Goal: Find specific page/section: Find specific page/section

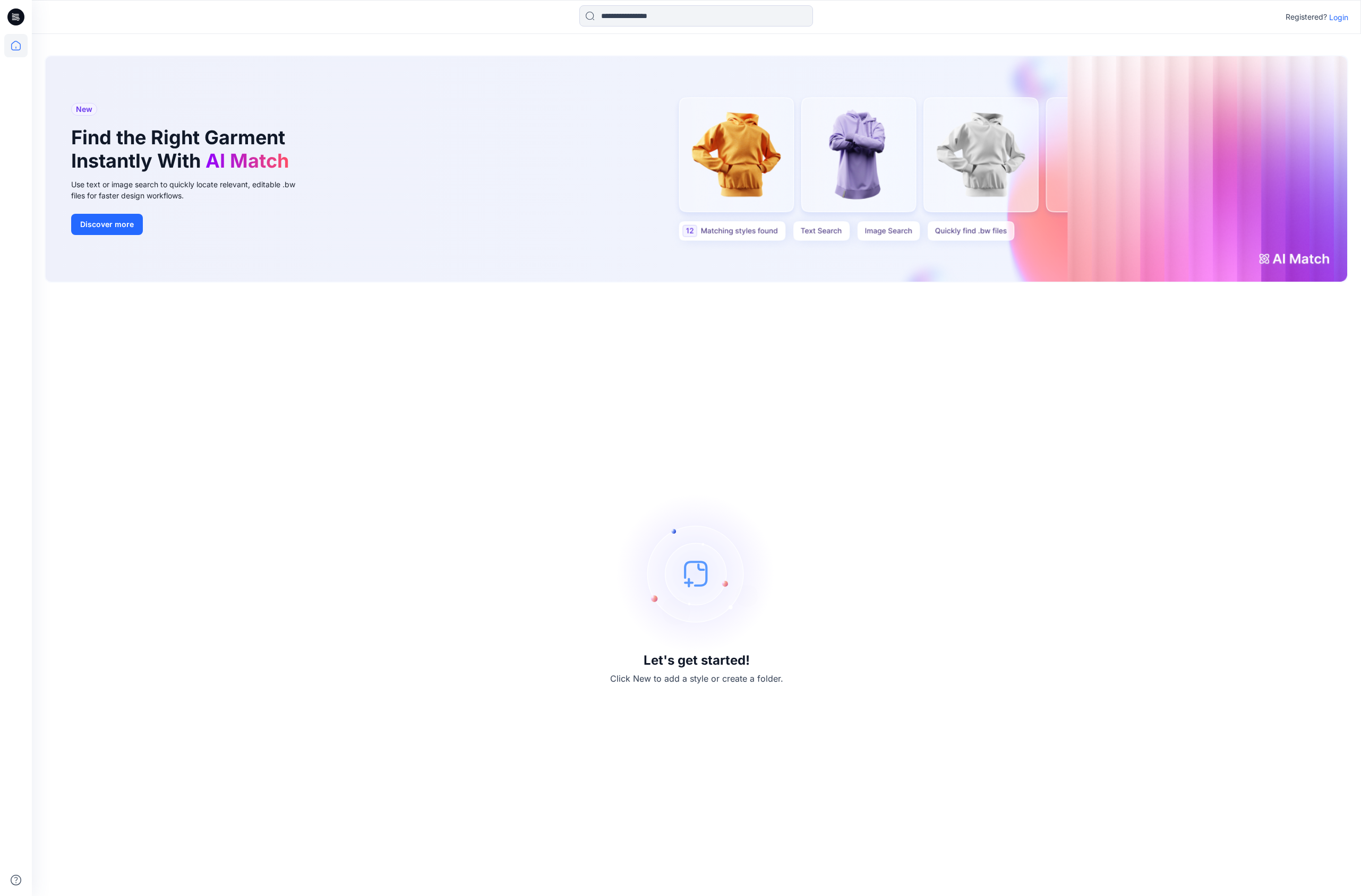
click at [1343, 19] on p "Login" at bounding box center [1339, 17] width 19 height 11
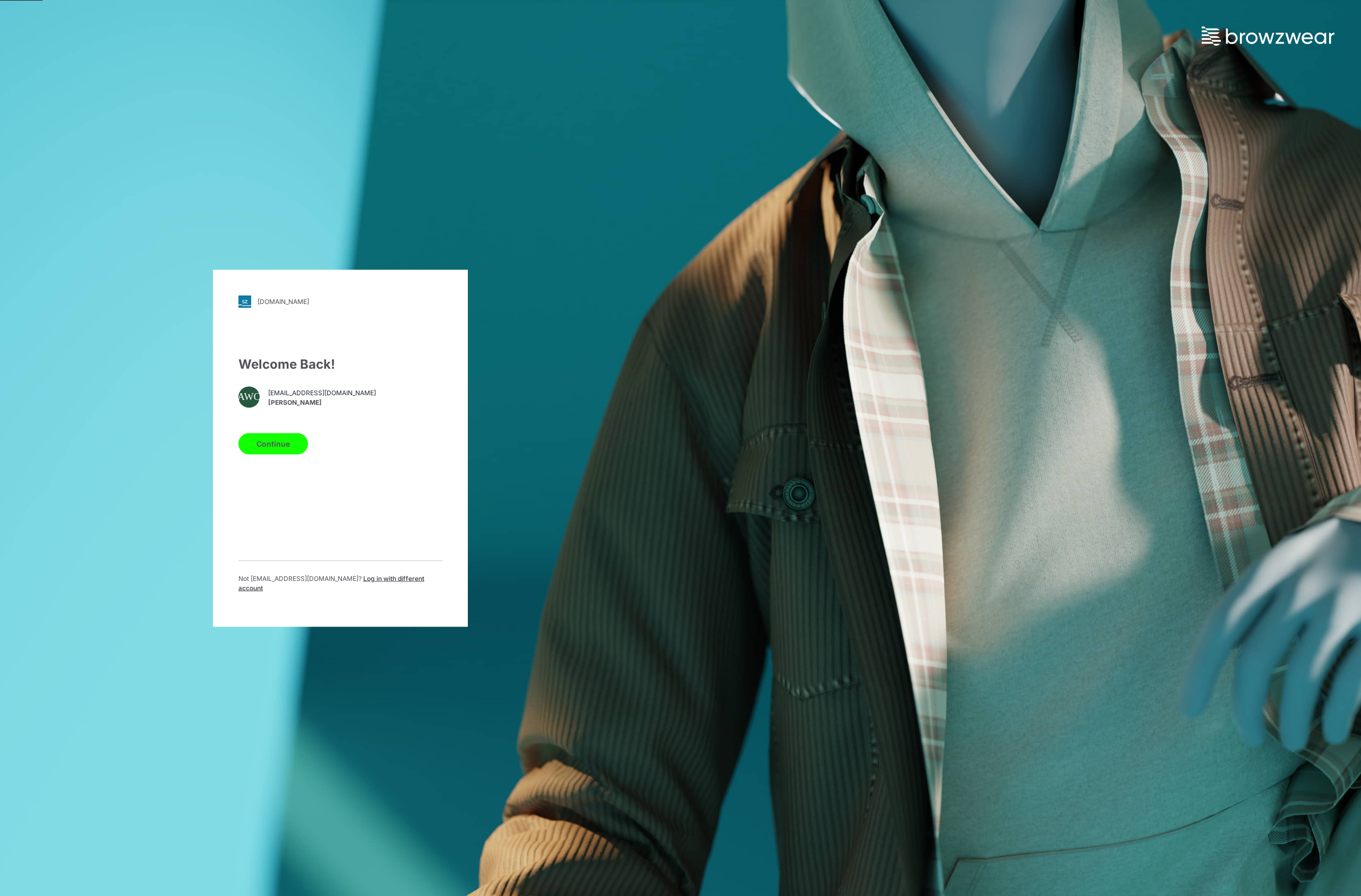
drag, startPoint x: 279, startPoint y: 450, endPoint x: 292, endPoint y: 453, distance: 13.3
click at [279, 450] on button "Continue" at bounding box center [273, 443] width 70 height 21
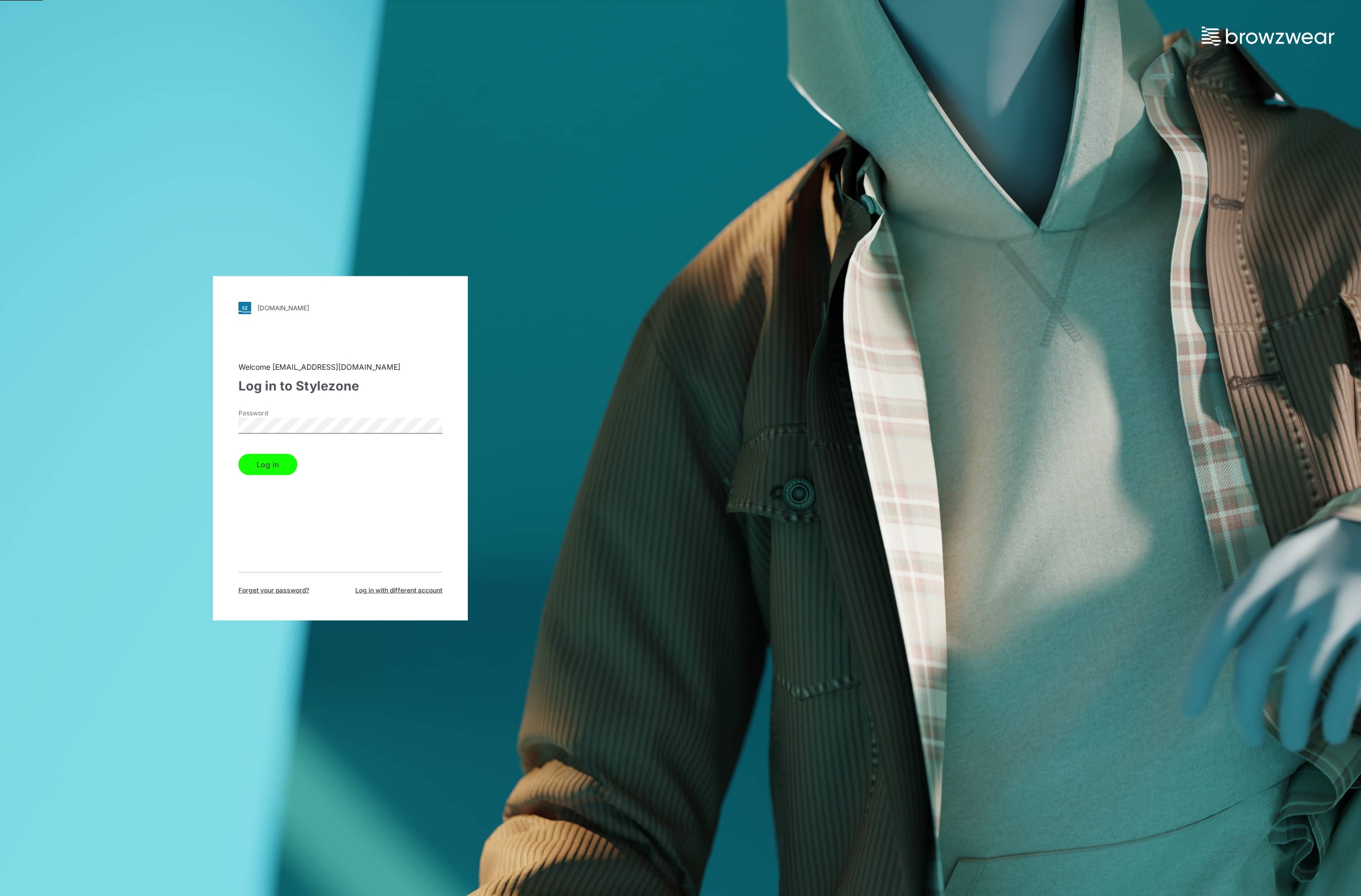
click at [272, 466] on button "Log in" at bounding box center [268, 464] width 59 height 21
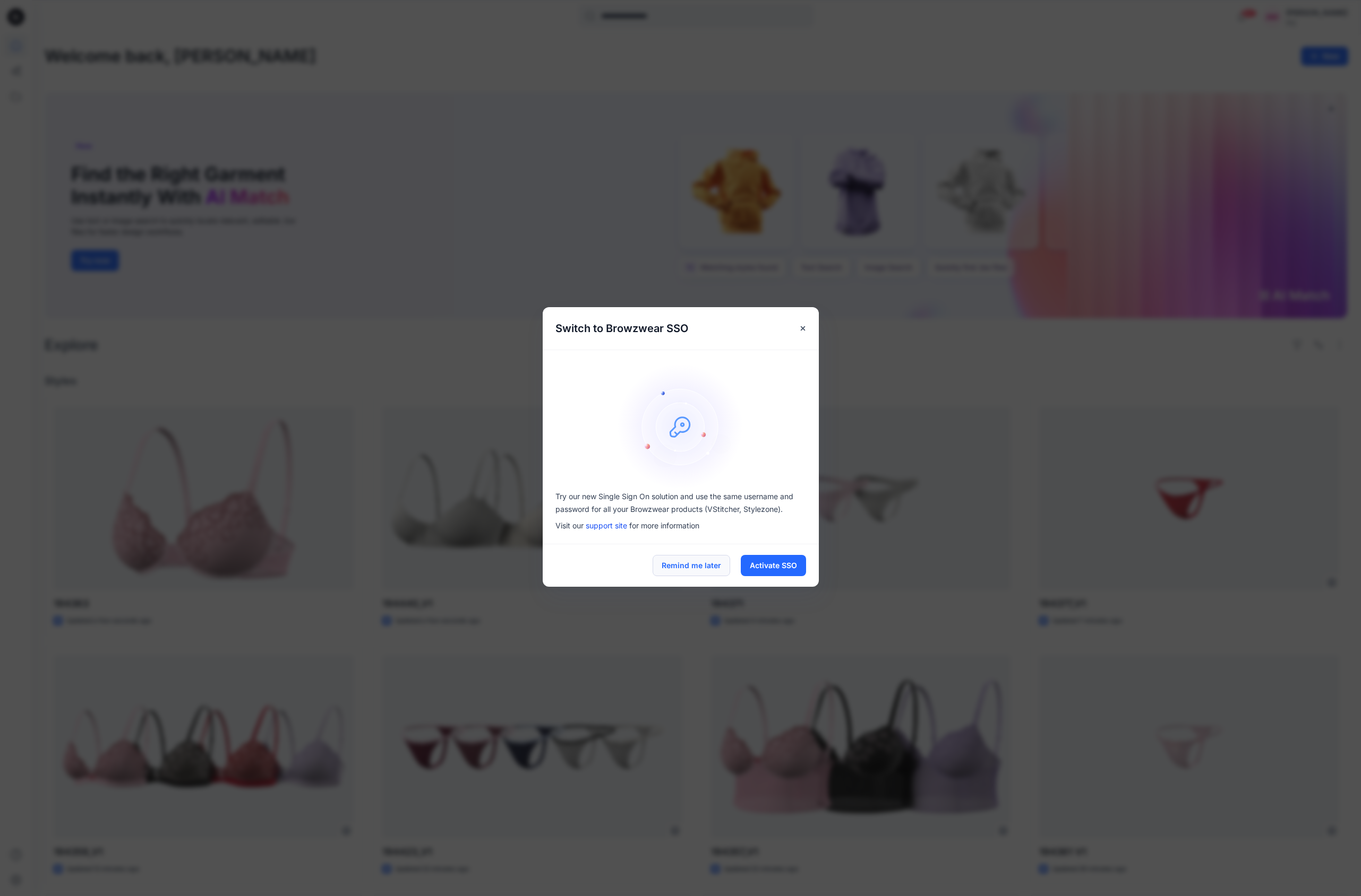
click at [698, 569] on button "Remind me later" at bounding box center [691, 565] width 77 height 21
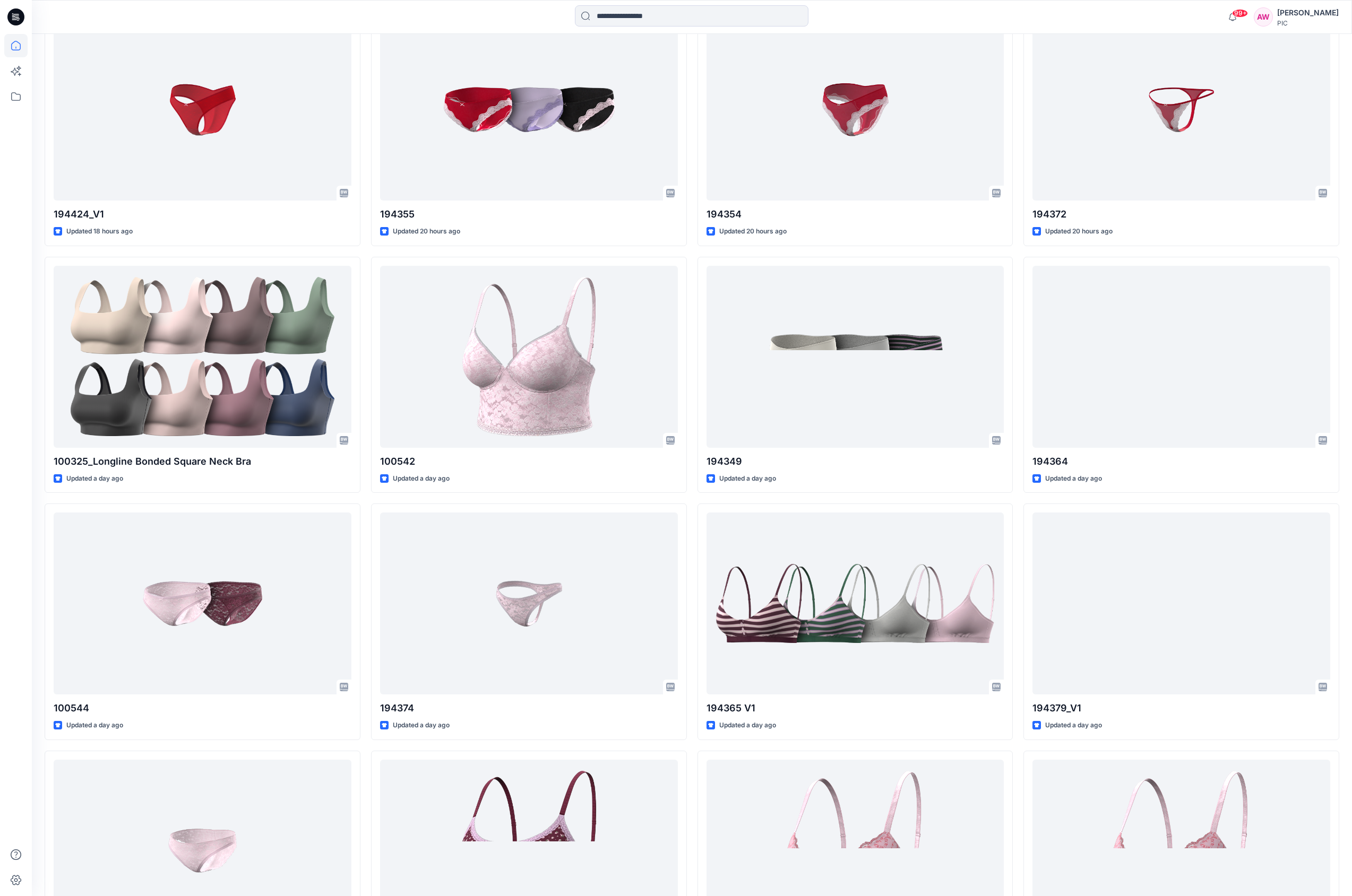
scroll to position [2424, 0]
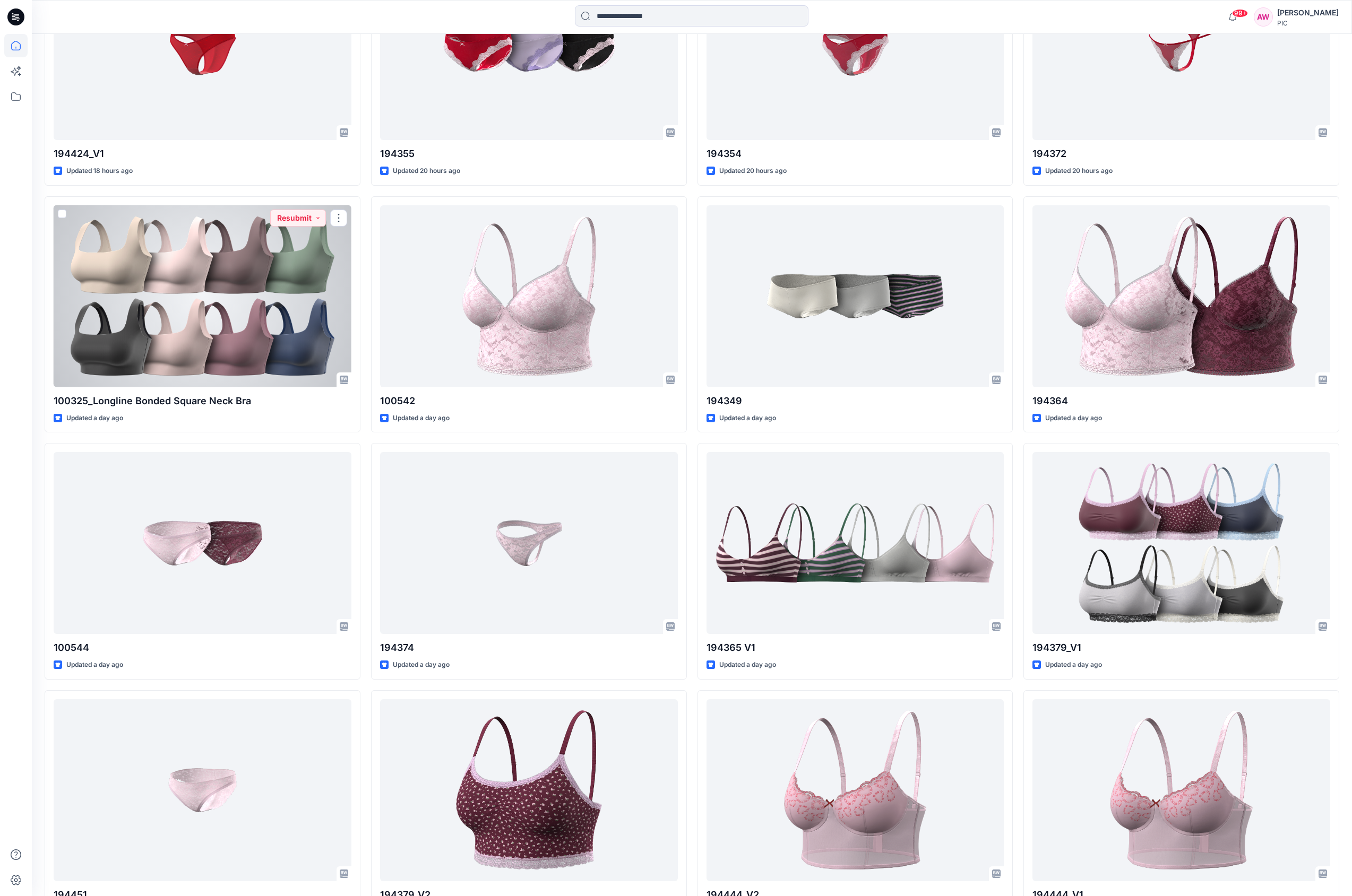
click at [275, 340] on div at bounding box center [203, 296] width 298 height 182
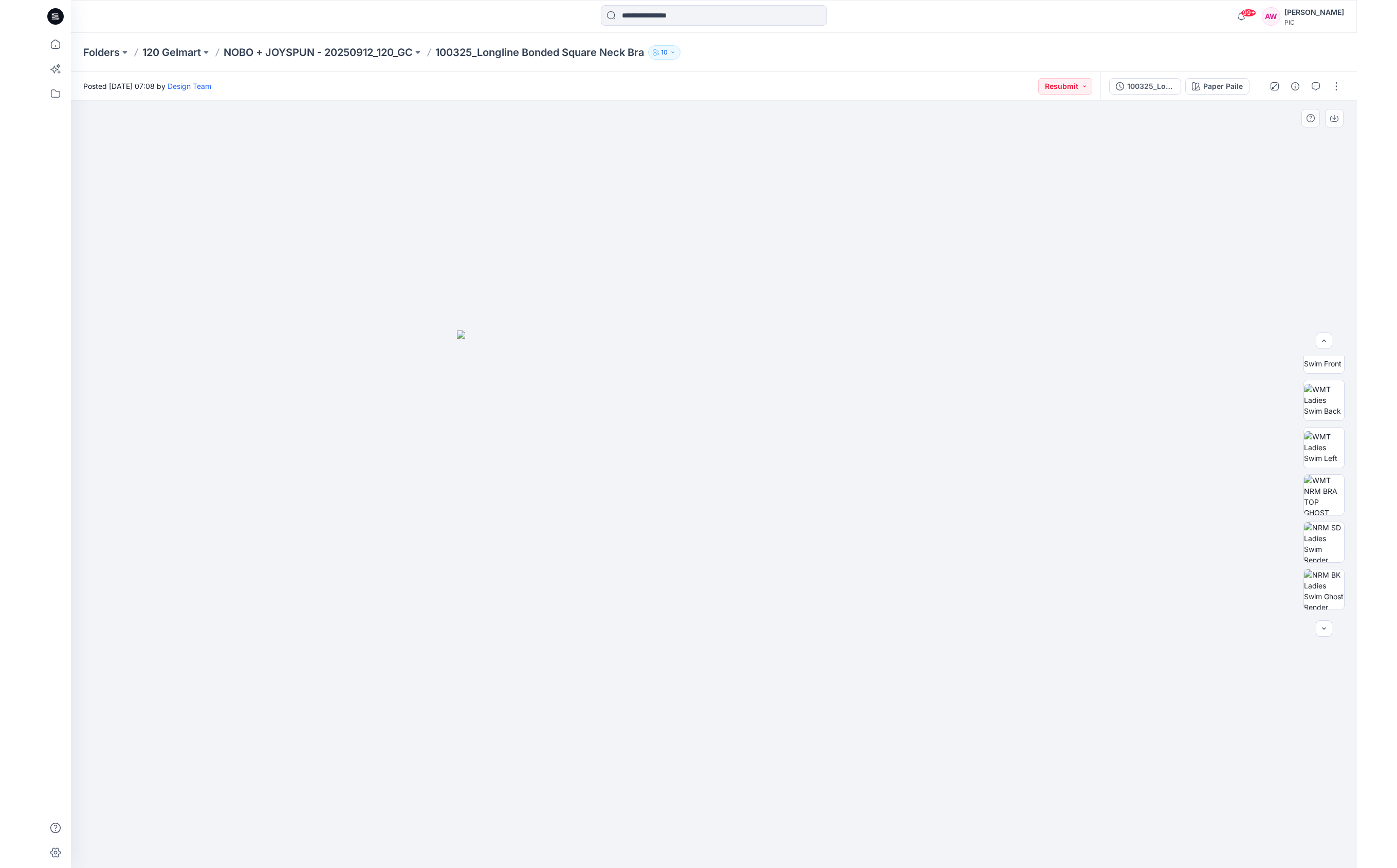
scroll to position [205, 0]
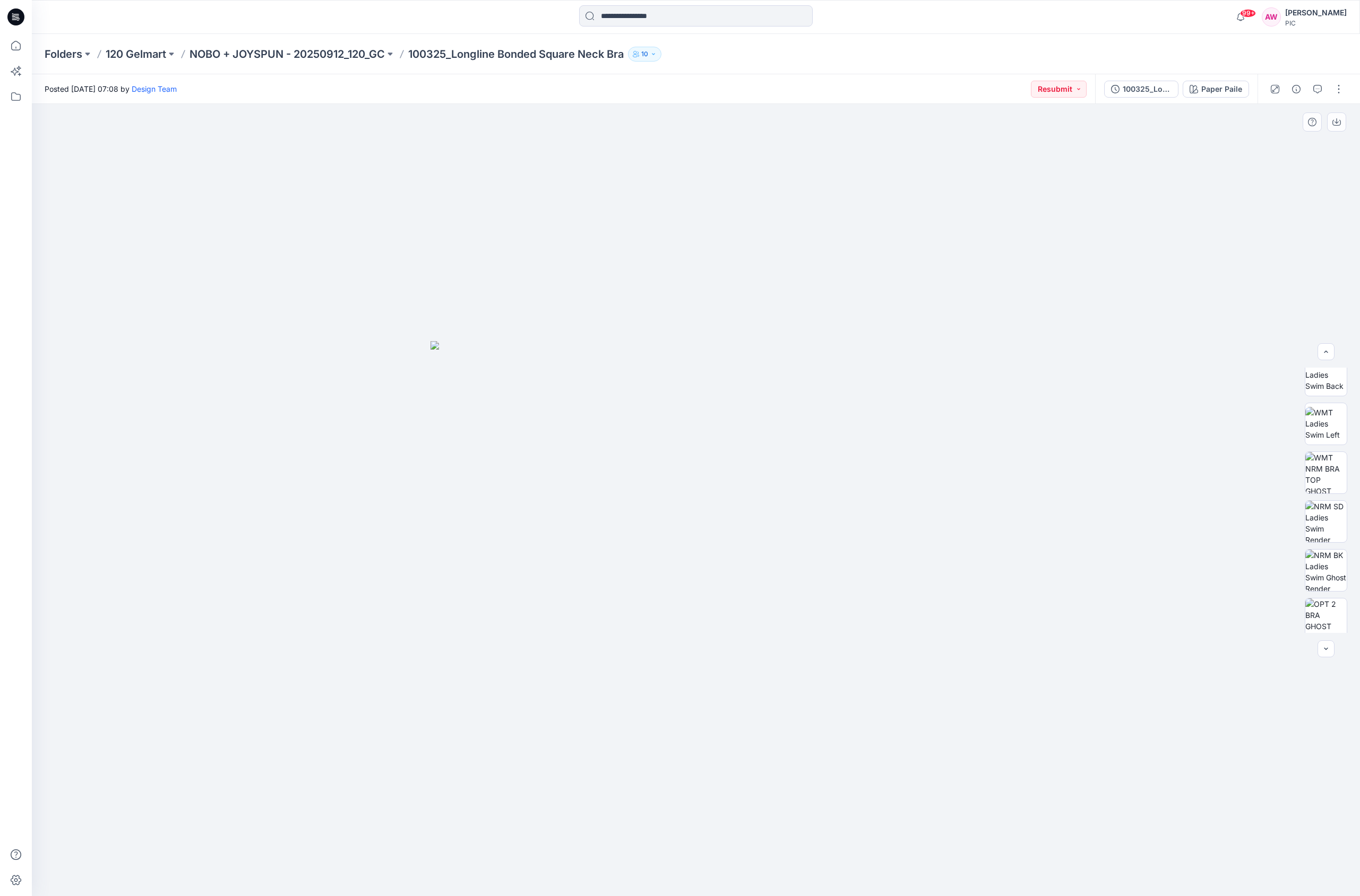
drag, startPoint x: 1350, startPoint y: 463, endPoint x: 1350, endPoint y: 559, distance: 96.0
click at [1356, 568] on div at bounding box center [1326, 500] width 68 height 265
click at [1239, 91] on div "Paper Paile" at bounding box center [1221, 89] width 41 height 11
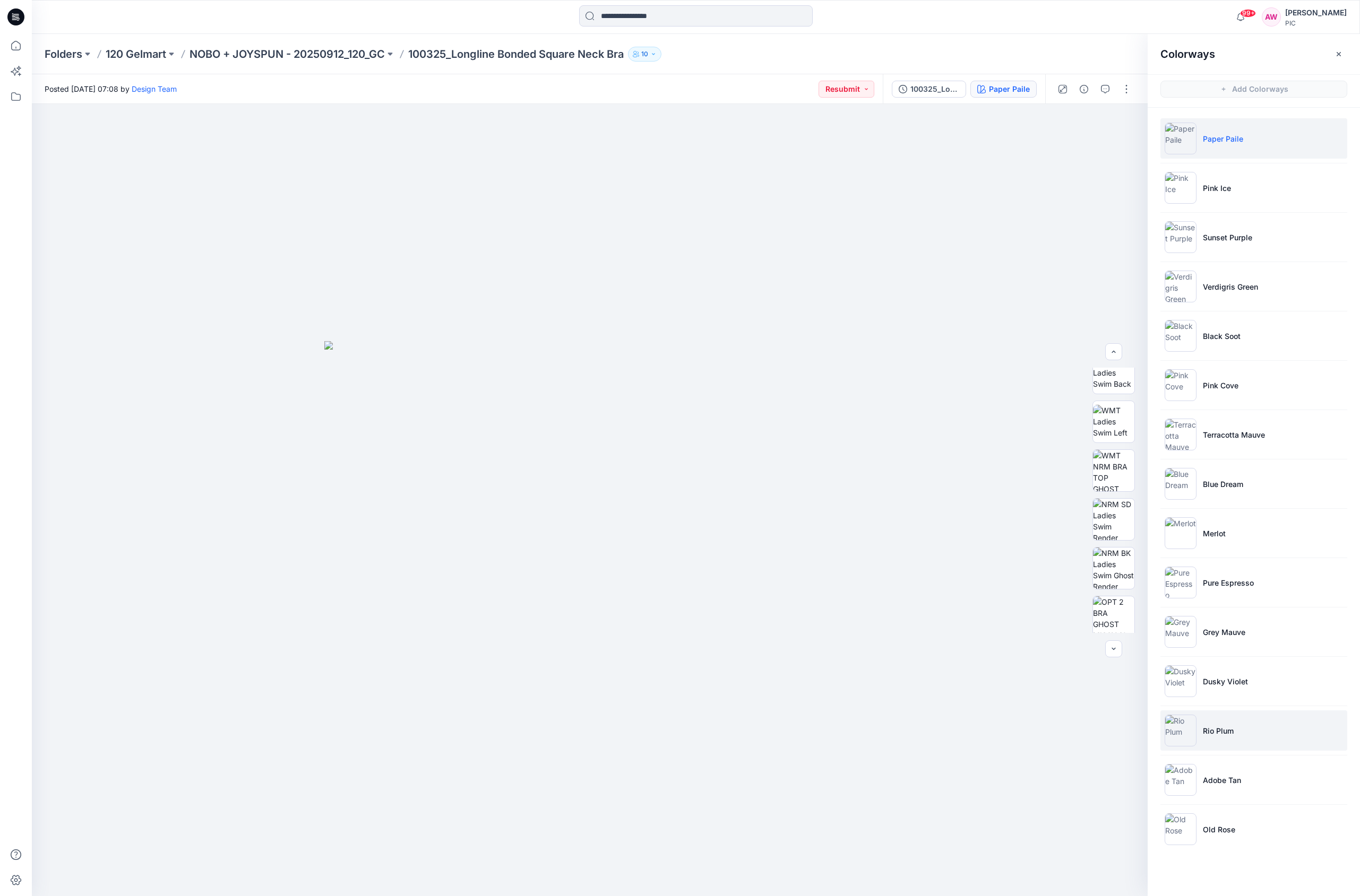
click at [1183, 735] on img at bounding box center [1180, 731] width 32 height 32
click at [1115, 482] on img at bounding box center [1113, 471] width 42 height 42
click at [310, 50] on p "NOBO + JOYSPUN - 20250912_120_GC" at bounding box center [287, 54] width 195 height 15
